Goal: Complete application form

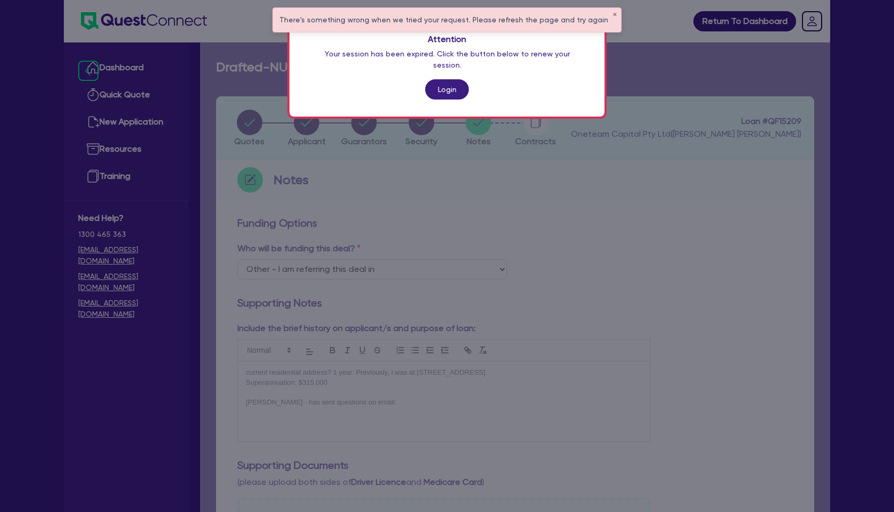
select select "Other"
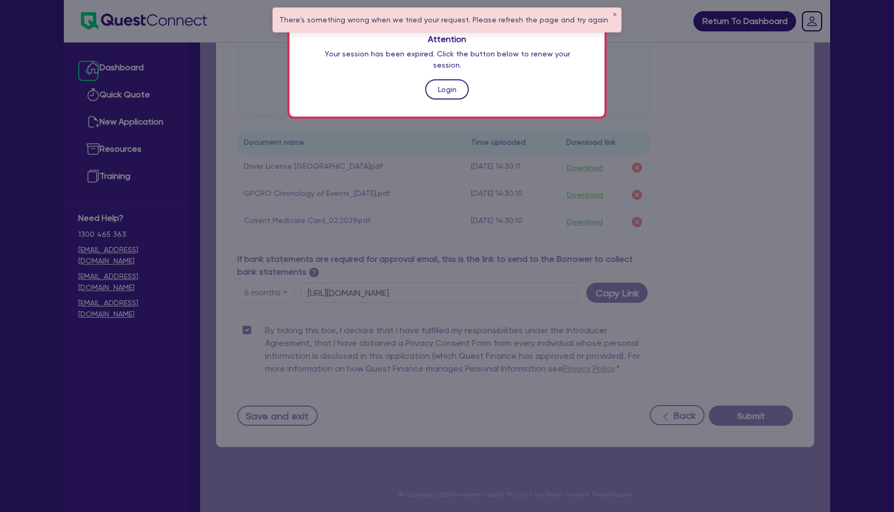
click at [458, 81] on link "Login" at bounding box center [447, 89] width 44 height 20
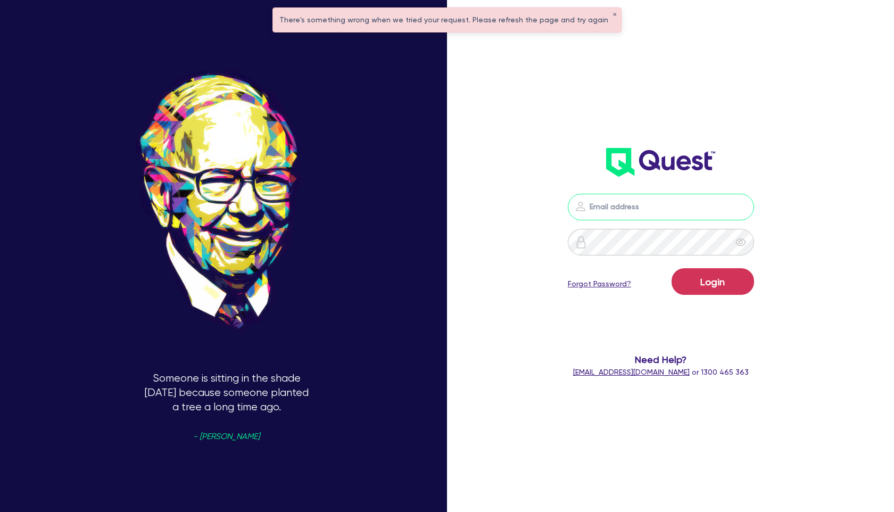
type input "[PERSON_NAME][EMAIL_ADDRESS][PERSON_NAME][DOMAIN_NAME]"
click at [718, 295] on div "Login Forgot Password?" at bounding box center [661, 283] width 186 height 31
click at [718, 291] on button "Login" at bounding box center [712, 281] width 82 height 27
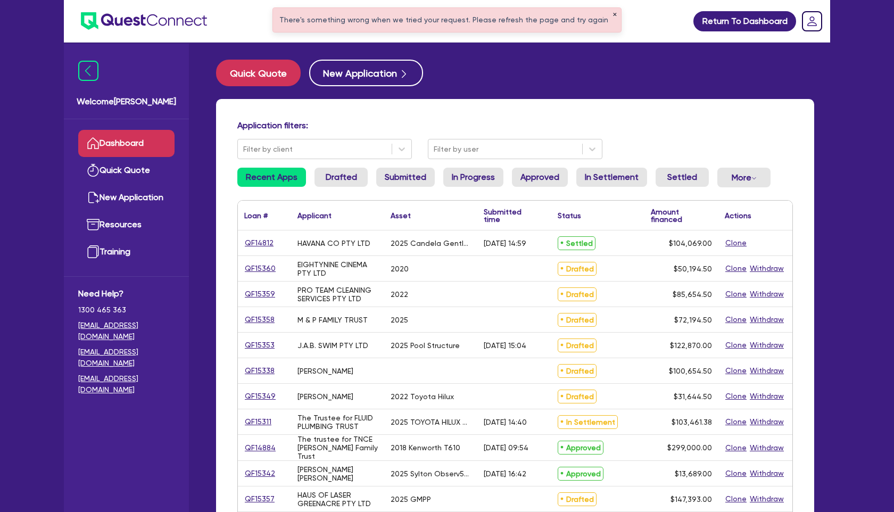
click at [612, 14] on button "✕" at bounding box center [614, 14] width 4 height 5
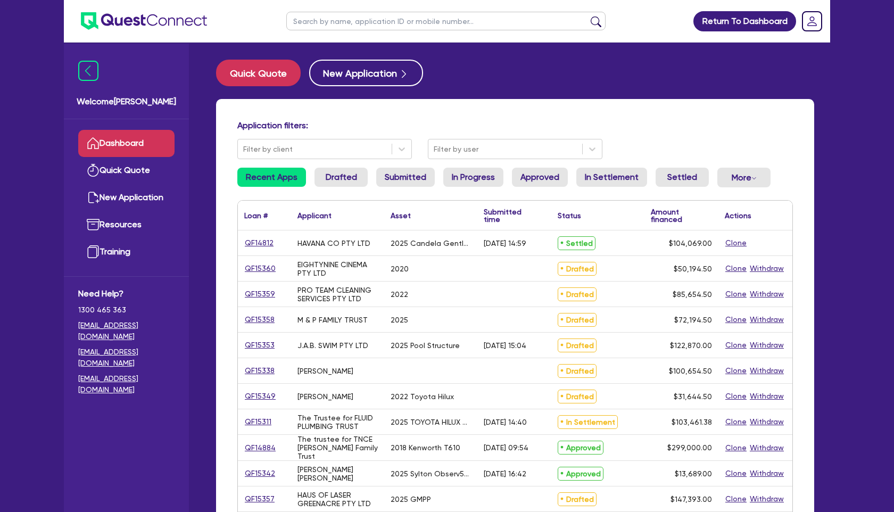
click at [354, 20] on input "text" at bounding box center [445, 21] width 319 height 19
type input "qf14812"
click at [597, 20] on button "submit" at bounding box center [595, 23] width 17 height 15
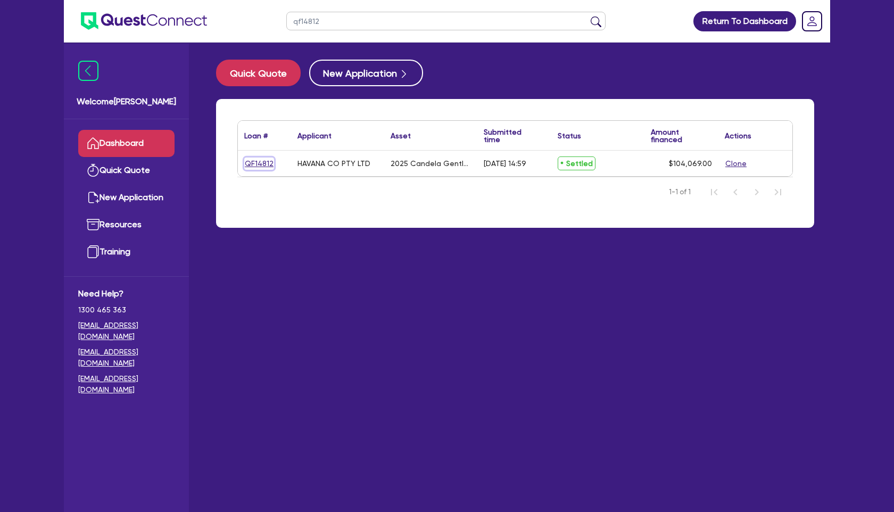
click at [262, 161] on link "QF14812" at bounding box center [259, 163] width 30 height 12
select select "SECONDARY_ASSETS"
select select "MEDICAL_DENTAL_LABORATORY_EQUIPMENT"
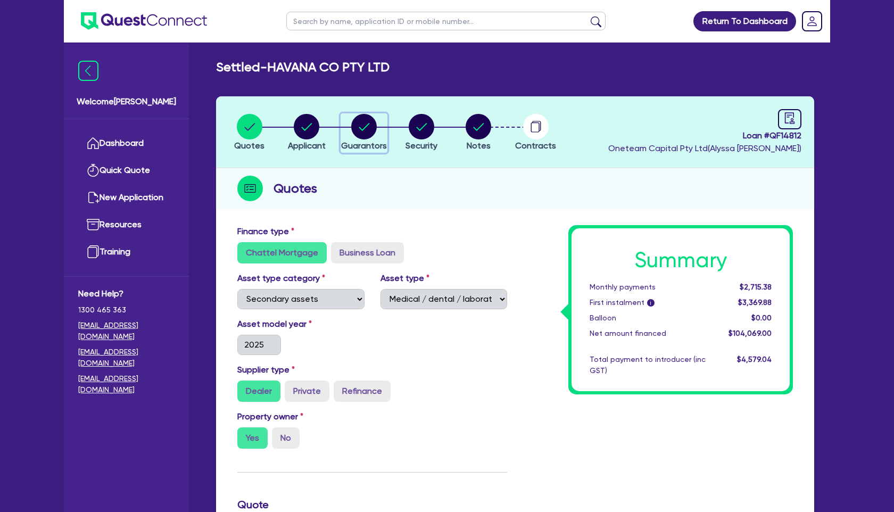
click at [363, 123] on circle "button" at bounding box center [364, 127] width 26 height 26
select select "MISS"
select select "WA"
select select "SINGLE"
select select "VEHICLE"
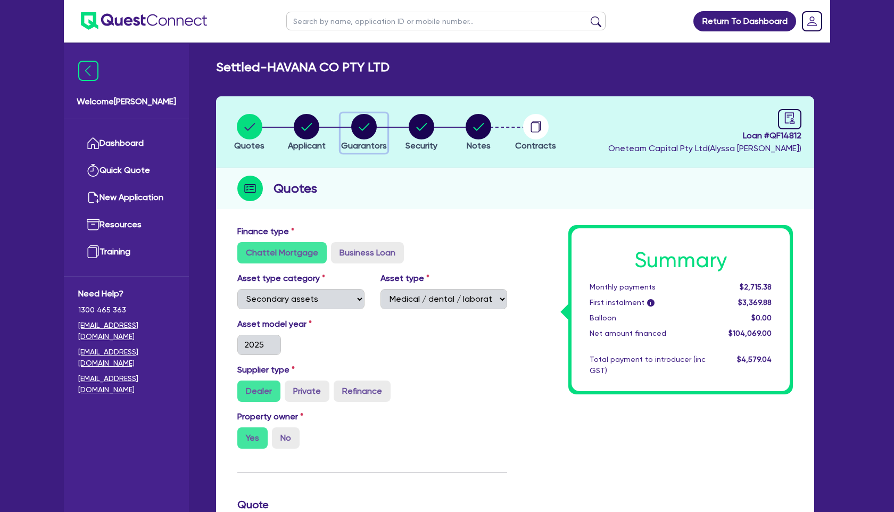
select select "MR"
select select "WA"
select select "MARRIED"
select select "PROPERTY"
select select "INVESTMENT_PROPERTY"
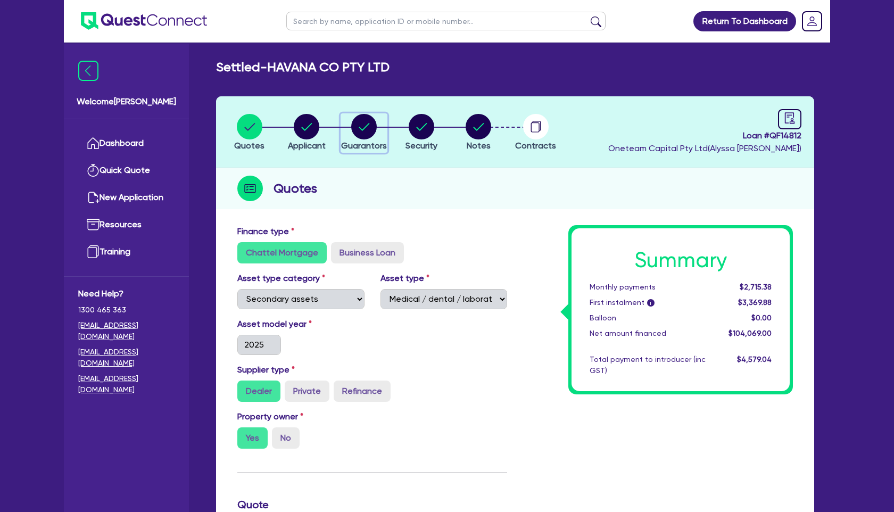
select select "CASH"
select select "VEHICLE"
select select "MORTGAGE"
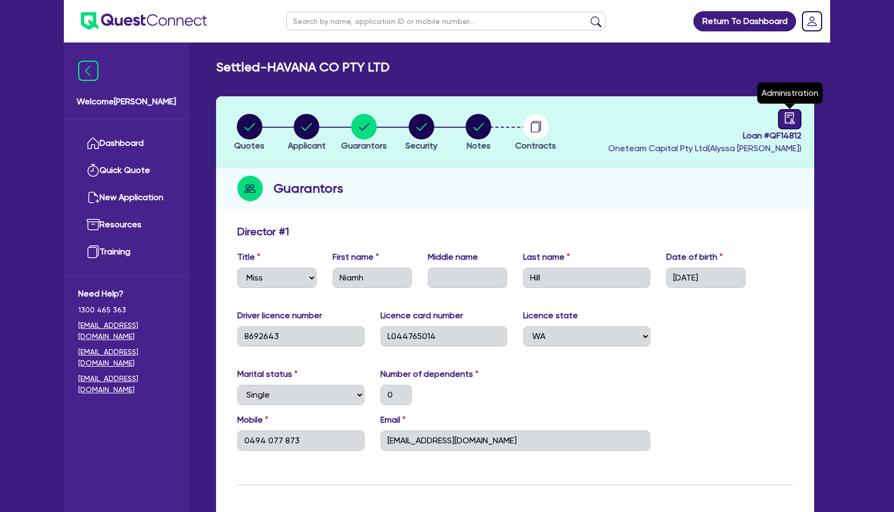
click at [785, 116] on icon "audit" at bounding box center [790, 117] width 10 height 11
select select "SETTLED"
select select "Quest Finance - Bill & Collect"
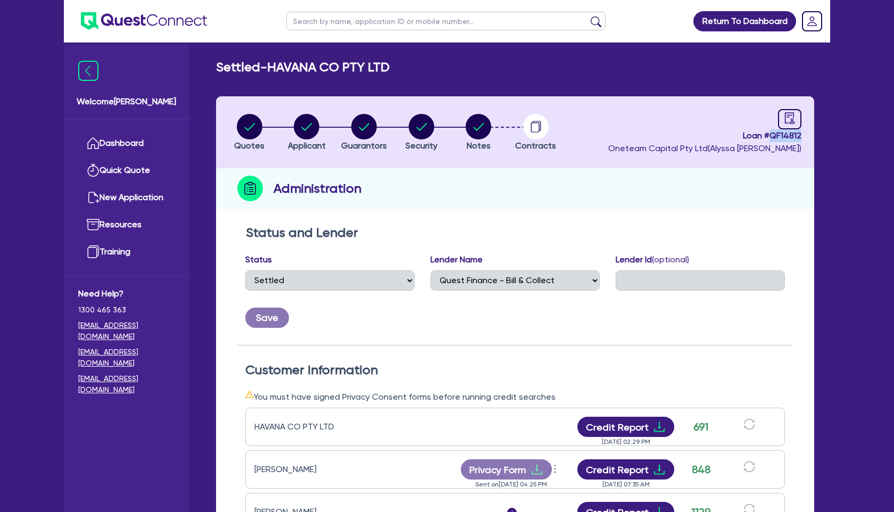
drag, startPoint x: 770, startPoint y: 135, endPoint x: 805, endPoint y: 135, distance: 35.1
click at [805, 135] on header "Quotes Applicant [GEOGRAPHIC_DATA] Security Notes Contracts Loan # QF14812 Onet…" at bounding box center [515, 132] width 598 height 72
copy span "QF14812"
click at [128, 144] on link "Dashboard" at bounding box center [126, 143] width 96 height 27
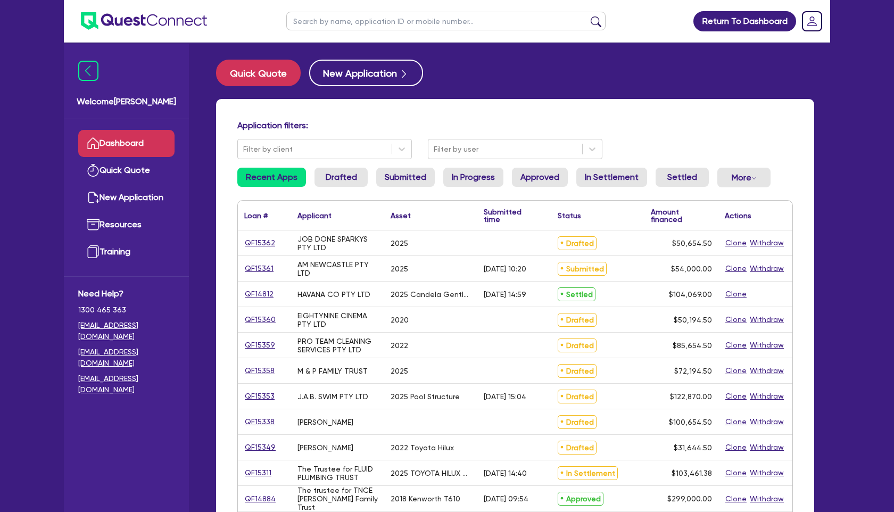
click at [381, 16] on input "text" at bounding box center [445, 21] width 319 height 19
type input "suda"
click at [587, 16] on button "submit" at bounding box center [595, 23] width 17 height 15
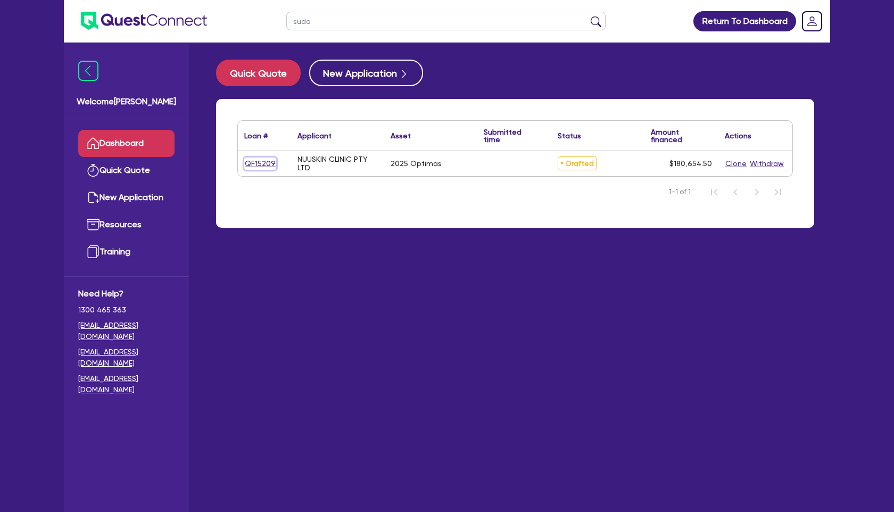
click at [267, 164] on link "QF15209" at bounding box center [260, 163] width 32 height 12
select select "TERTIARY_ASSETS"
select select "BEAUTY_EQUIPMENT"
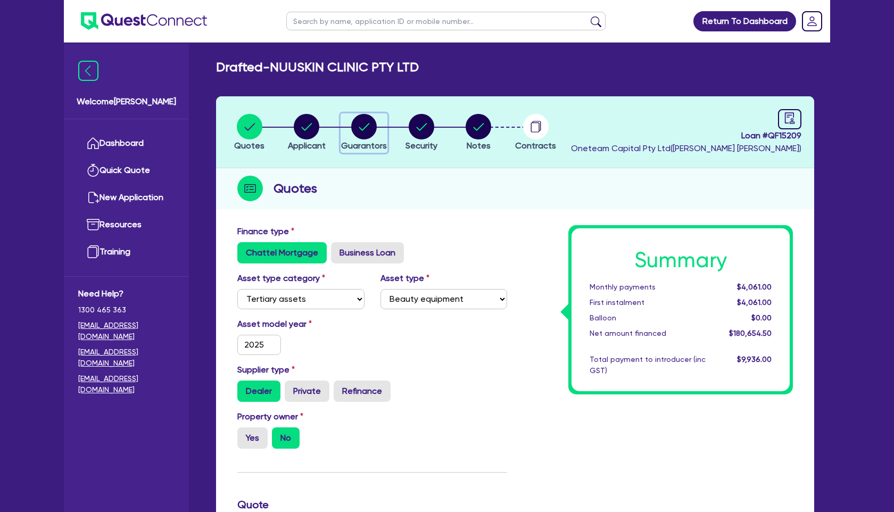
click at [363, 136] on circle "button" at bounding box center [364, 127] width 26 height 26
select select "MRS"
select select "[GEOGRAPHIC_DATA]"
select select "SINGLE"
select select "CASH"
